Goal: Navigation & Orientation: Find specific page/section

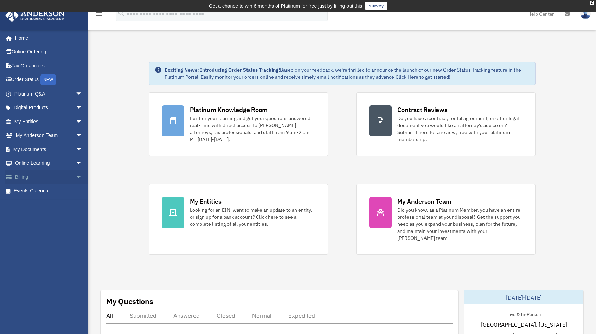
click at [43, 180] on link "Billing arrow_drop_down" at bounding box center [49, 177] width 88 height 14
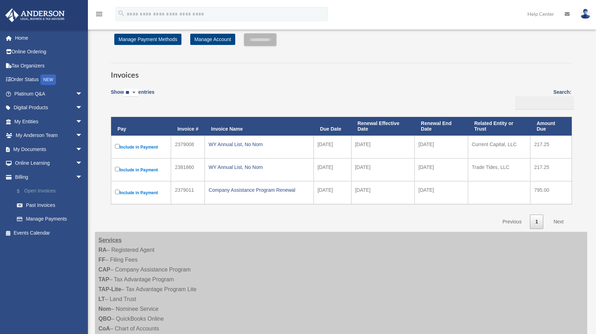
scroll to position [16, 0]
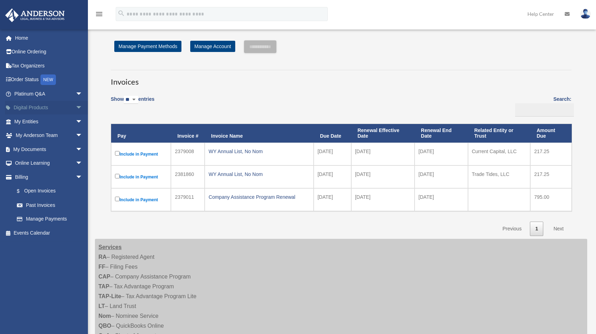
click at [76, 105] on span "arrow_drop_down" at bounding box center [83, 108] width 14 height 14
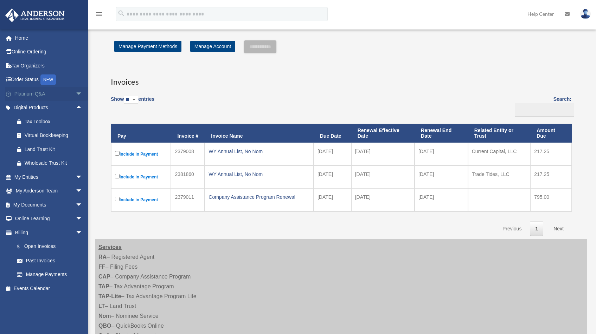
click at [76, 90] on span "arrow_drop_down" at bounding box center [83, 94] width 14 height 14
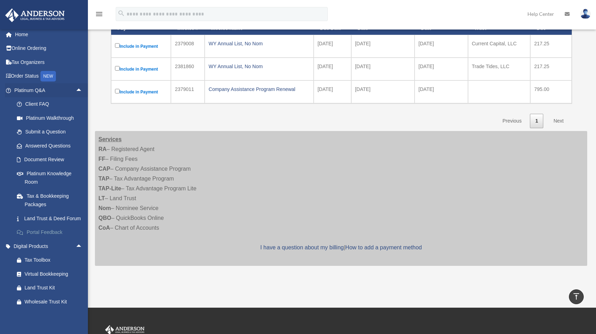
scroll to position [0, 0]
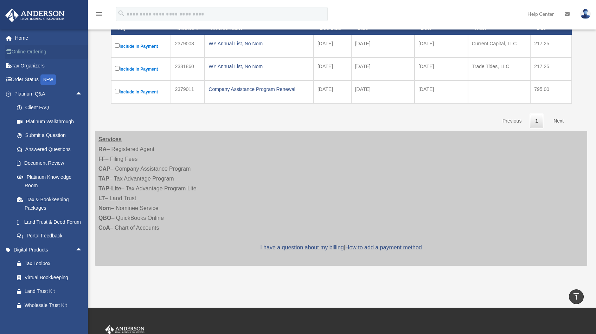
click at [47, 49] on link "Online Ordering" at bounding box center [49, 52] width 88 height 14
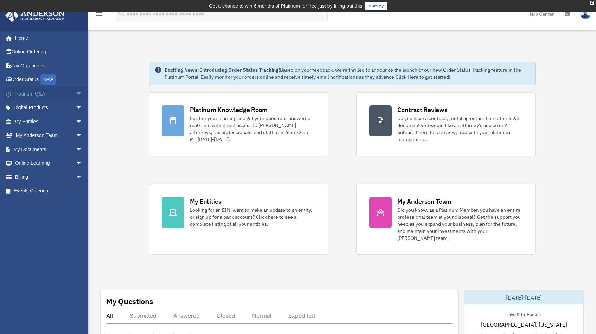
click at [54, 91] on link "Platinum Q&A arrow_drop_down" at bounding box center [49, 94] width 88 height 14
click at [76, 93] on span "arrow_drop_down" at bounding box center [83, 94] width 14 height 14
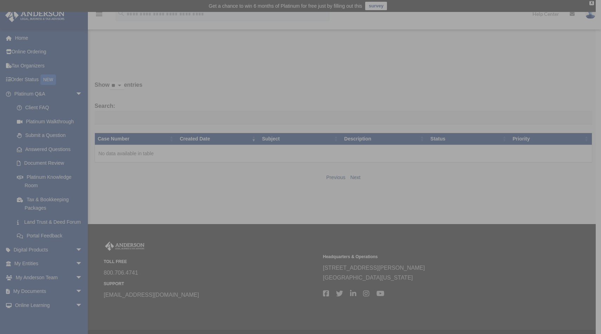
click at [32, 108] on div "x" at bounding box center [300, 167] width 601 height 334
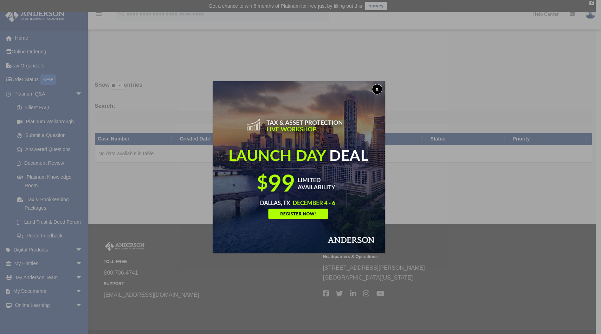
click at [376, 90] on button "x" at bounding box center [377, 89] width 11 height 11
